Goal: Task Accomplishment & Management: Manage account settings

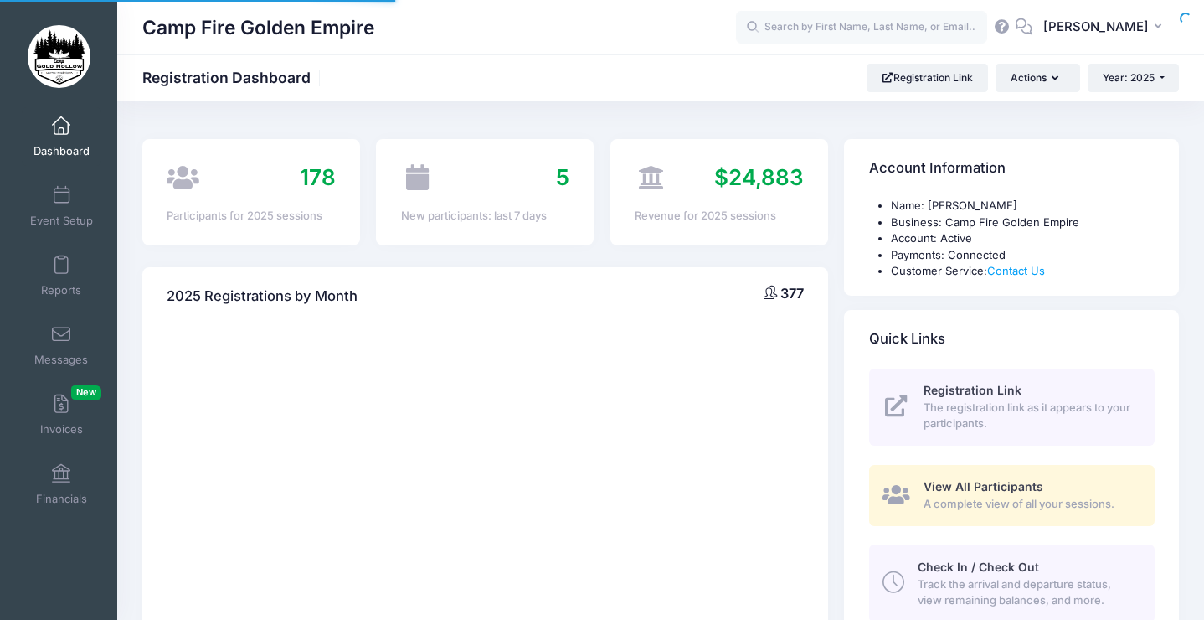
select select
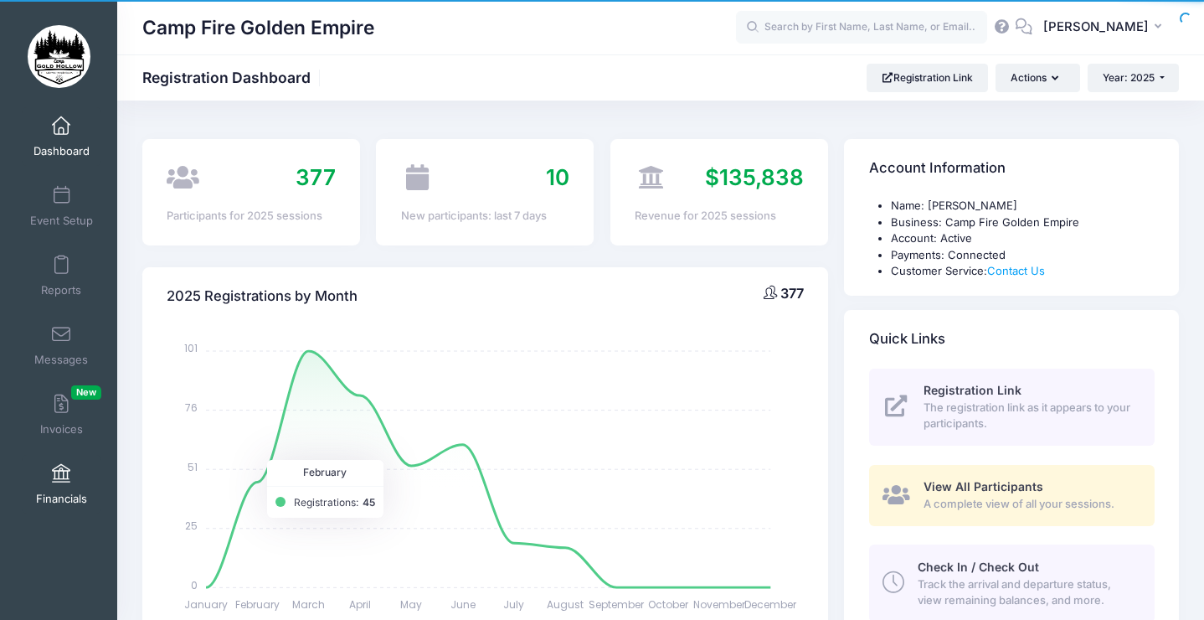
click at [49, 482] on link "Financials" at bounding box center [62, 484] width 80 height 59
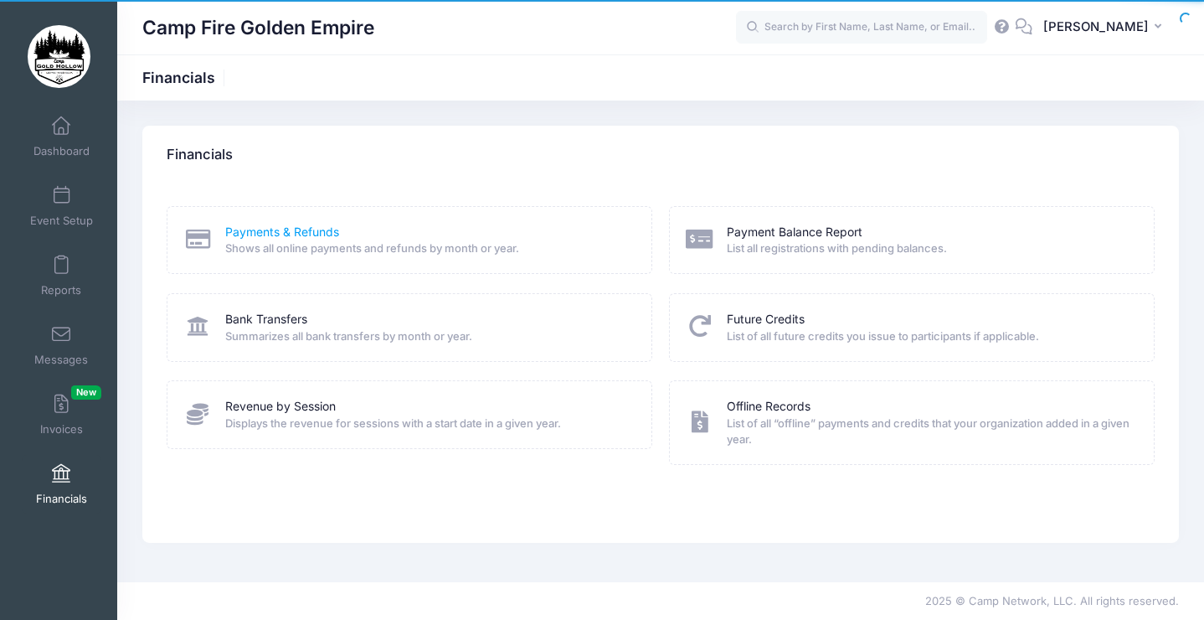
click at [233, 235] on link "Payments & Refunds" at bounding box center [282, 233] width 114 height 18
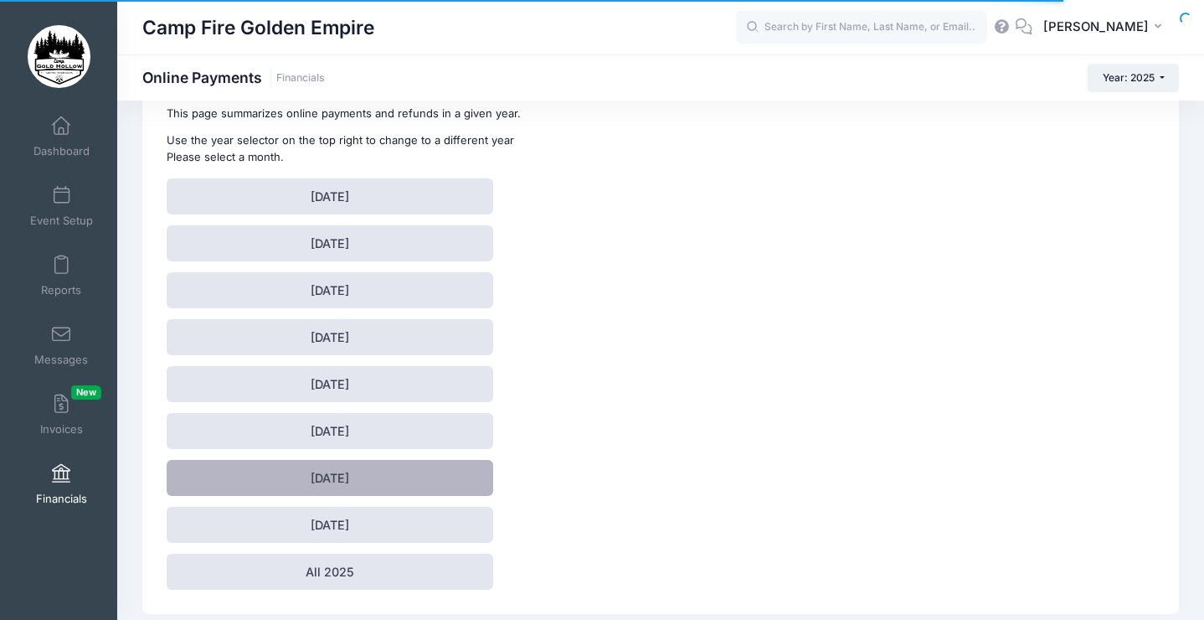
scroll to position [66, 0]
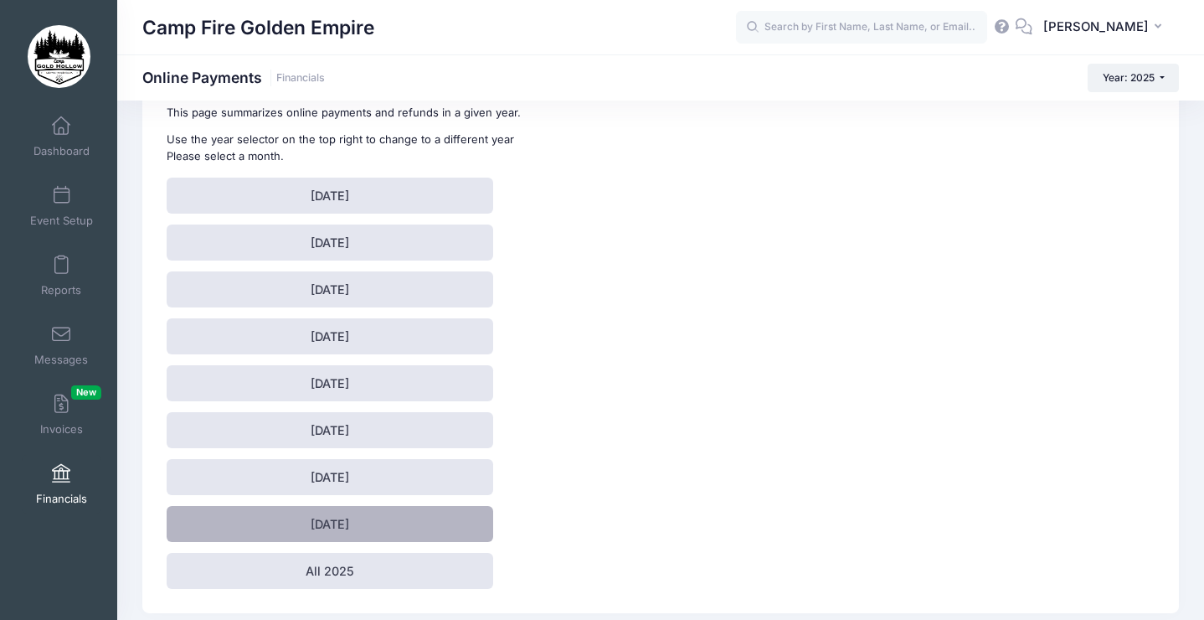
click at [317, 535] on link "August 2025" at bounding box center [330, 524] width 327 height 36
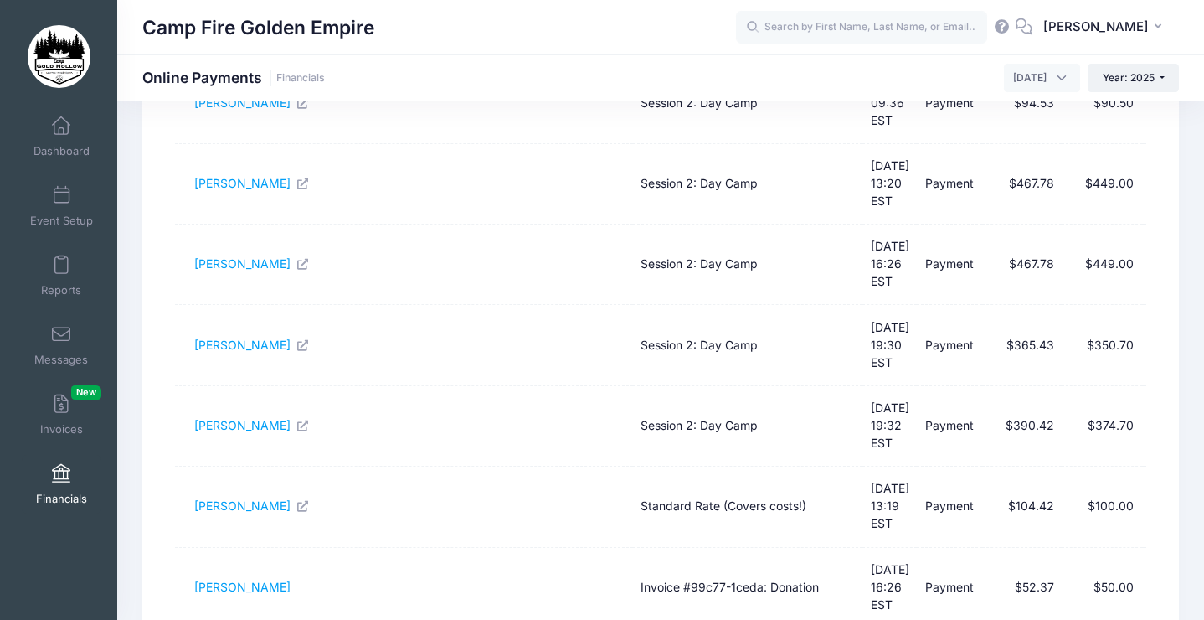
scroll to position [539, 0]
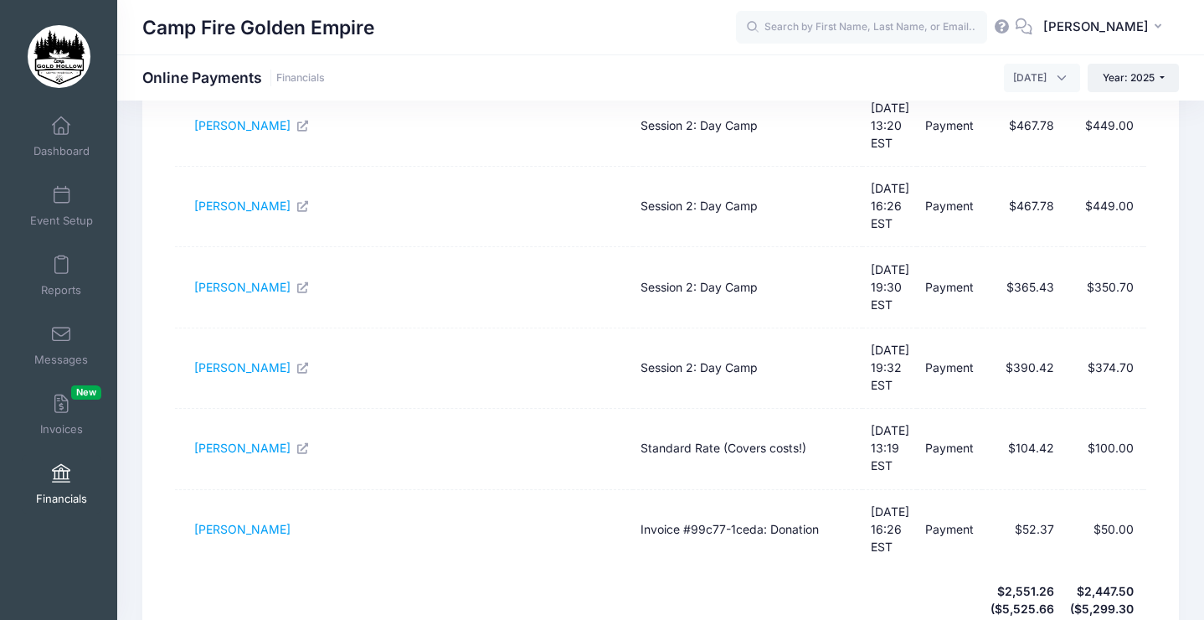
select select "50"
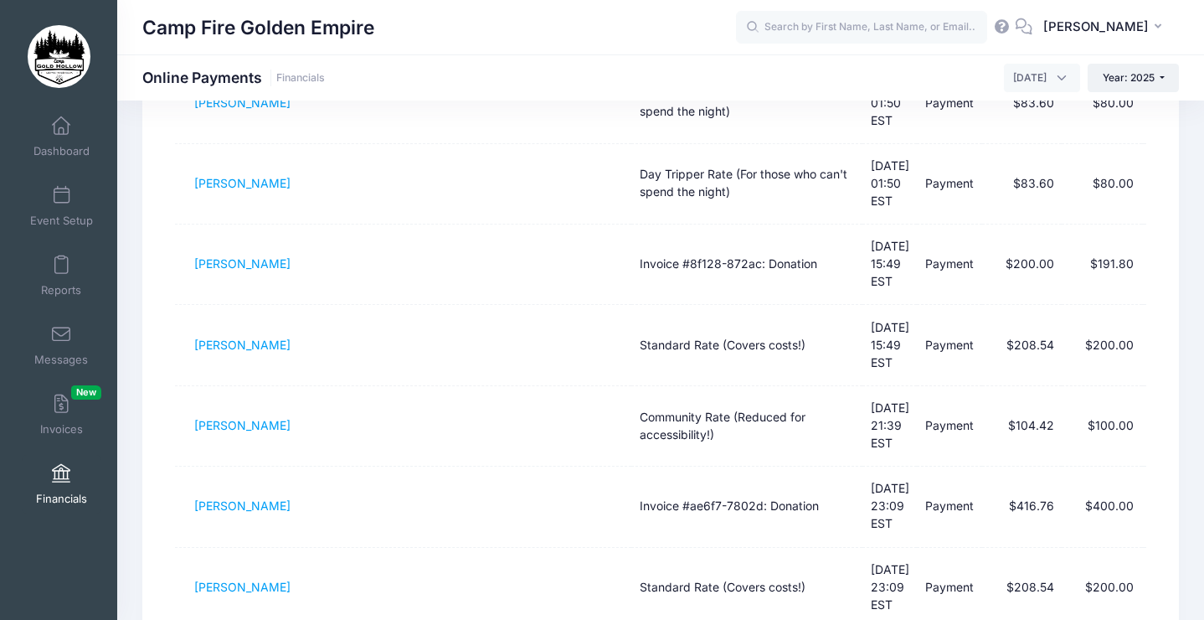
scroll to position [1613, 0]
click at [1126, 25] on span "[PERSON_NAME]" at bounding box center [1096, 27] width 106 height 18
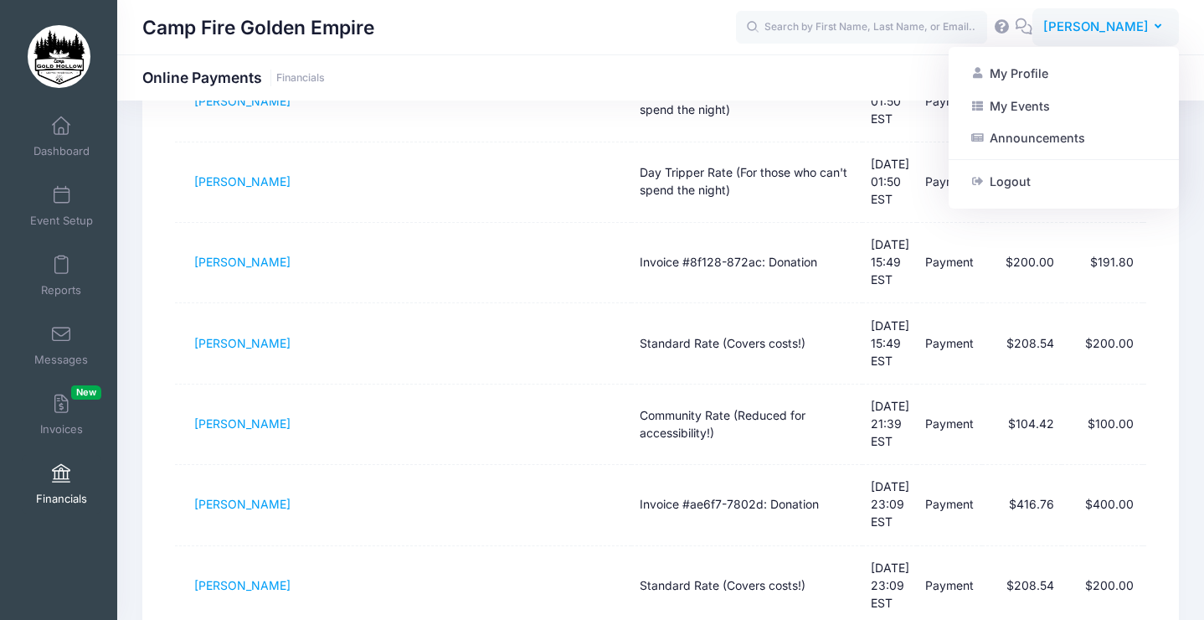
click at [1090, 204] on div "My Profile My Events Announcements Help Logout" at bounding box center [1064, 128] width 230 height 162
click at [1090, 193] on link "Logout" at bounding box center [1064, 182] width 204 height 32
